Goal: Entertainment & Leisure: Consume media (video, audio)

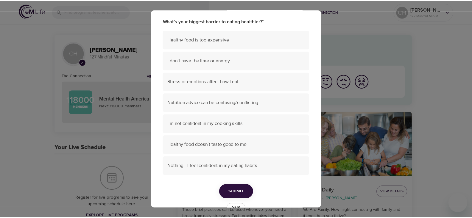
scroll to position [40, 0]
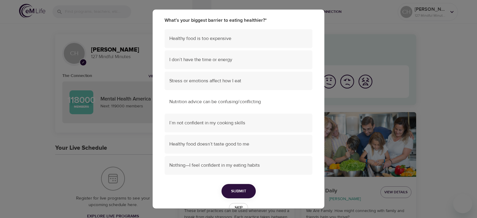
click at [233, 101] on span "Nutrition advice can be confusing/conflicting" at bounding box center [238, 101] width 138 height 7
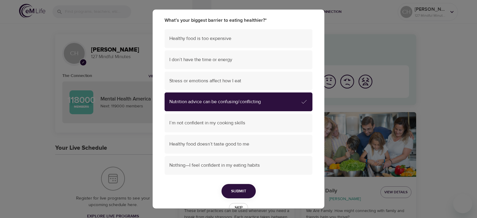
click at [236, 189] on span "Submit" at bounding box center [238, 190] width 15 height 7
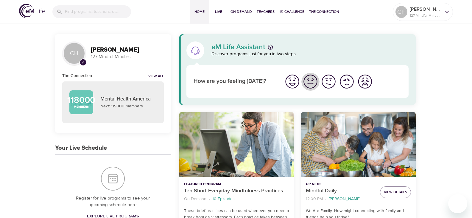
click at [312, 83] on img "I'm feeling good" at bounding box center [311, 81] width 16 height 16
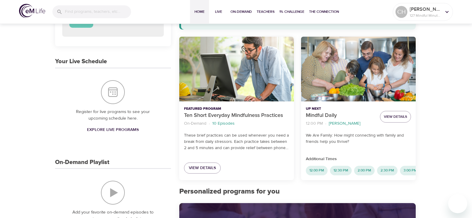
scroll to position [89, 0]
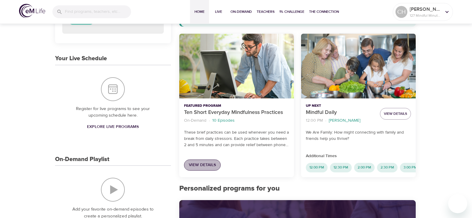
click at [208, 165] on span "View Details" at bounding box center [202, 164] width 27 height 7
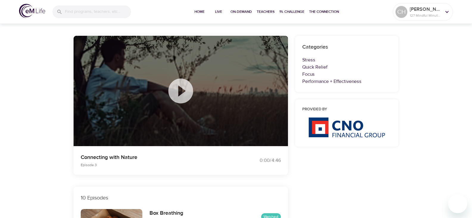
scroll to position [30, 0]
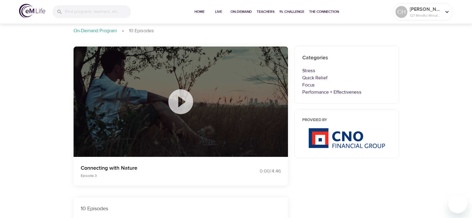
click at [181, 103] on icon at bounding box center [181, 102] width 30 height 30
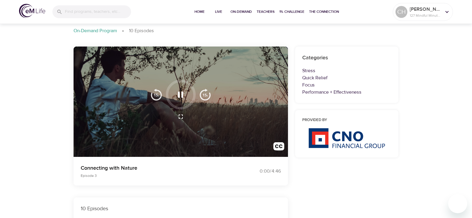
scroll to position [0, 0]
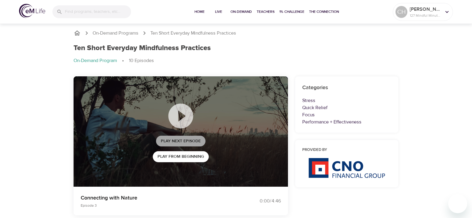
click at [195, 141] on span "Play Next Episode" at bounding box center [181, 140] width 40 height 7
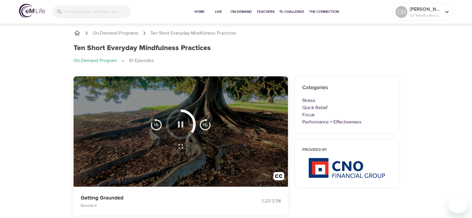
click at [179, 123] on icon "button" at bounding box center [180, 124] width 5 height 6
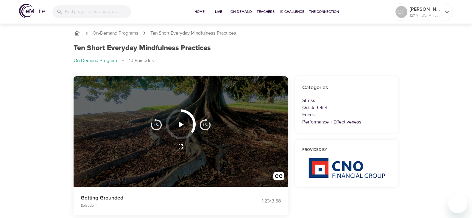
click at [180, 123] on icon "button" at bounding box center [181, 124] width 5 height 6
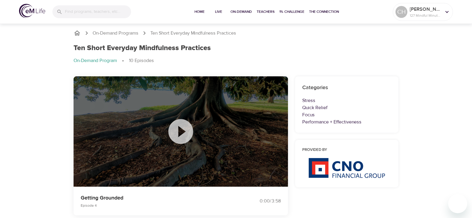
click at [180, 130] on icon at bounding box center [181, 132] width 30 height 30
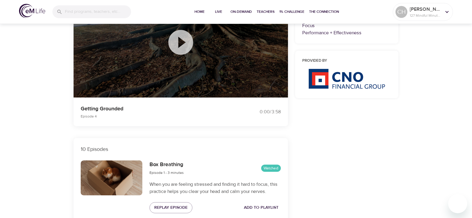
scroll to position [89, 0]
